Goal: Communication & Community: Answer question/provide support

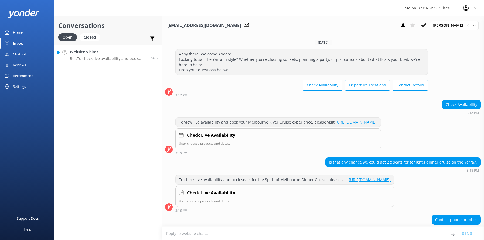
scroll to position [290, 0]
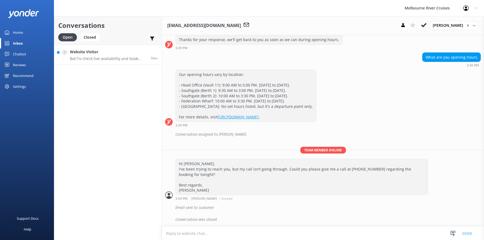
click at [84, 57] on p "Bot: To check live availability and book seats for the Spirit of Melbourne Dinn…" at bounding box center [108, 58] width 77 height 5
click at [90, 38] on div "Closed" at bounding box center [90, 37] width 21 height 8
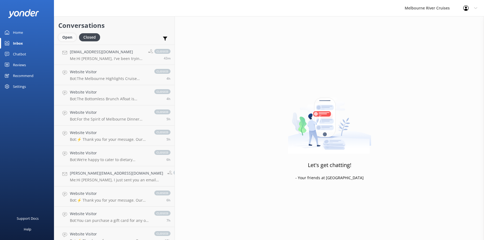
click at [62, 36] on div "Open" at bounding box center [67, 37] width 18 height 8
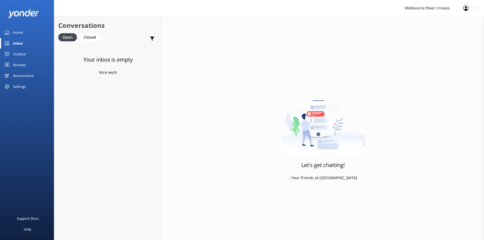
click at [15, 30] on div "Home" at bounding box center [18, 32] width 10 height 11
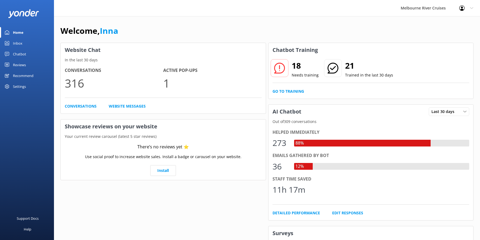
click at [16, 43] on div "Inbox" at bounding box center [17, 43] width 9 height 11
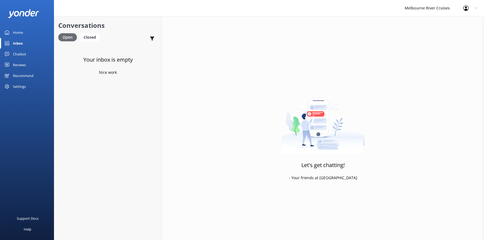
click at [69, 36] on div "Open" at bounding box center [67, 37] width 19 height 8
click at [91, 36] on div "Closed" at bounding box center [90, 37] width 21 height 8
click at [66, 38] on div "Open" at bounding box center [67, 37] width 18 height 8
click at [88, 56] on div "Website Visitor Bot: Our cruises depart from a few different locations along [G…" at bounding box center [109, 55] width 79 height 12
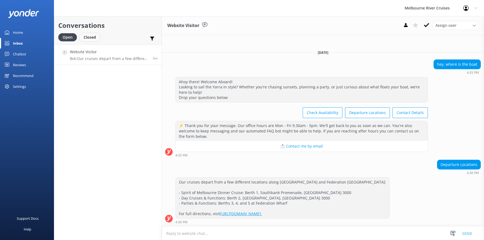
drag, startPoint x: 93, startPoint y: 36, endPoint x: 87, endPoint y: 35, distance: 5.6
click at [93, 36] on div "Closed" at bounding box center [90, 37] width 21 height 8
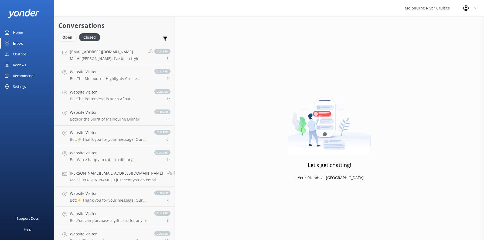
click at [66, 37] on div "Open" at bounding box center [67, 37] width 18 height 8
